Goal: Task Accomplishment & Management: Manage account settings

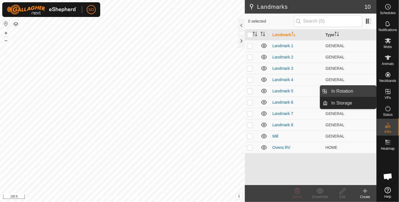
click at [348, 90] on link "In Rotation" at bounding box center [352, 91] width 48 height 11
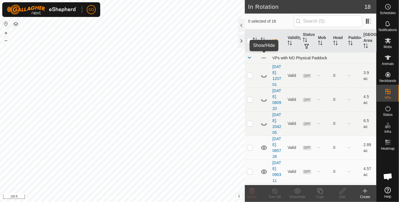
click at [263, 56] on span at bounding box center [264, 58] width 6 height 6
click at [263, 75] on icon at bounding box center [264, 75] width 7 height 7
click at [313, 111] on div "In Rotation 18 0 selected of 18 VP Validity Status Mob Head Paddock Grazing Are…" at bounding box center [188, 101] width 376 height 202
click at [263, 75] on icon at bounding box center [264, 75] width 6 height 5
click at [263, 75] on icon at bounding box center [264, 75] width 7 height 7
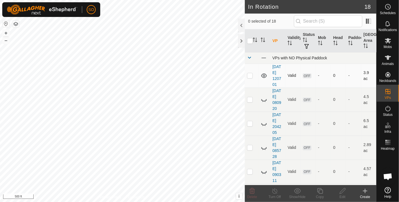
click at [249, 76] on p-checkbox at bounding box center [250, 75] width 6 height 5
click at [253, 191] on icon at bounding box center [252, 191] width 5 height 6
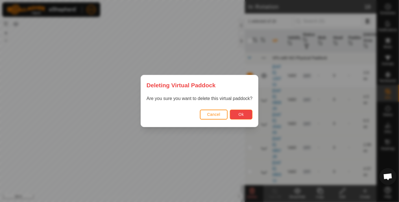
click at [241, 113] on span "Ok" at bounding box center [241, 114] width 5 height 5
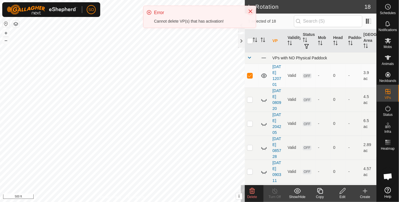
click at [251, 10] on icon "Close" at bounding box center [250, 11] width 5 height 5
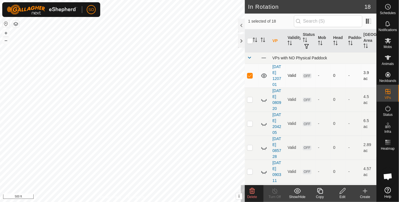
click at [249, 75] on p-checkbox at bounding box center [250, 75] width 6 height 5
checkbox input "false"
click at [263, 99] on icon at bounding box center [264, 99] width 7 height 7
click at [263, 123] on icon at bounding box center [264, 123] width 7 height 7
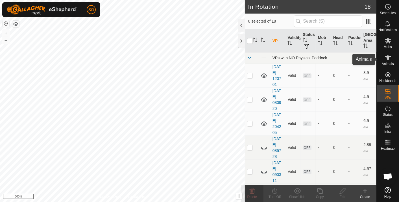
click at [388, 57] on icon at bounding box center [388, 57] width 6 height 5
